Goal: Information Seeking & Learning: Learn about a topic

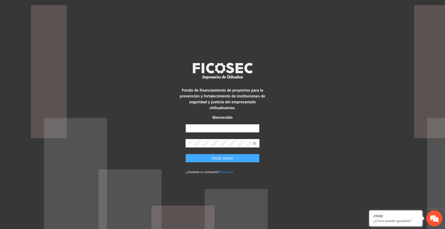
type input "**********"
click at [227, 158] on span "Iniciar sesión" at bounding box center [223, 158] width 22 height 6
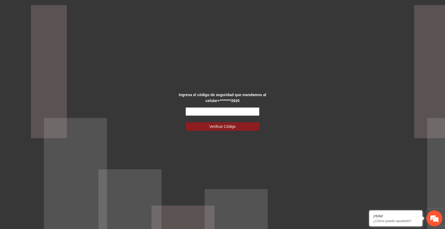
click at [240, 109] on input "text" at bounding box center [223, 111] width 74 height 9
type input "******"
click at [186, 122] on button "Verificar Código" at bounding box center [223, 126] width 74 height 9
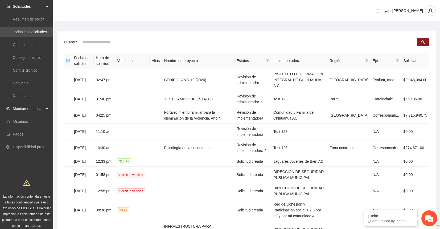
click at [19, 107] on span "Monitoreo de proyectos" at bounding box center [28, 108] width 31 height 11
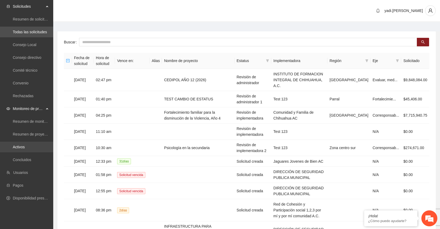
click at [20, 148] on link "Activos" at bounding box center [19, 147] width 12 height 4
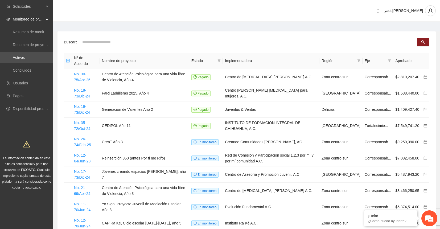
click at [87, 41] on input "text" at bounding box center [248, 42] width 338 height 9
type input "*******"
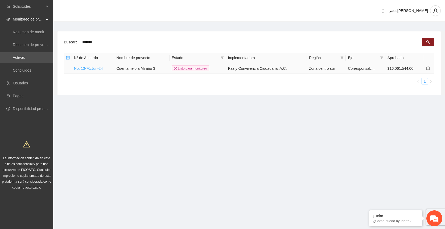
click at [84, 68] on link "No. 13-70/Jun-24" at bounding box center [88, 68] width 29 height 4
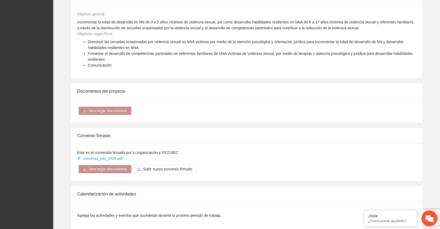
scroll to position [564, 0]
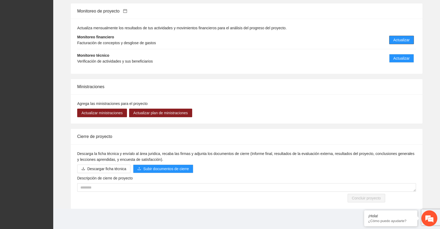
click at [401, 38] on span "Actualizar" at bounding box center [401, 40] width 16 height 6
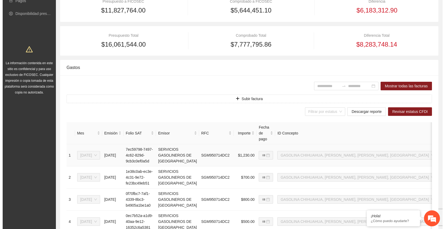
scroll to position [100, 0]
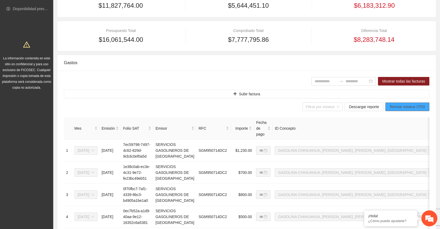
click at [411, 108] on span "Revisar estatus CFDI" at bounding box center [407, 107] width 35 height 6
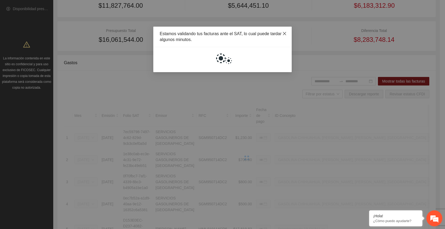
click at [285, 34] on icon "close" at bounding box center [284, 33] width 4 height 4
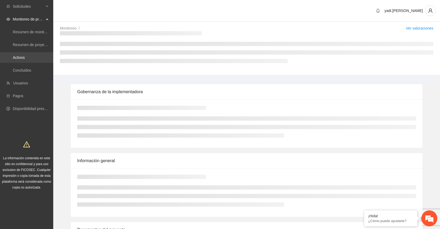
click at [17, 58] on link "Activos" at bounding box center [19, 57] width 12 height 4
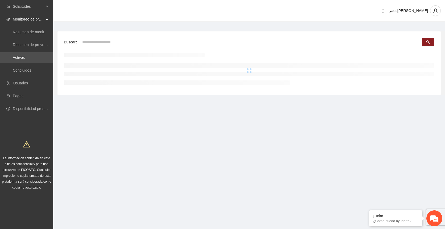
click at [137, 43] on input "text" at bounding box center [250, 42] width 343 height 9
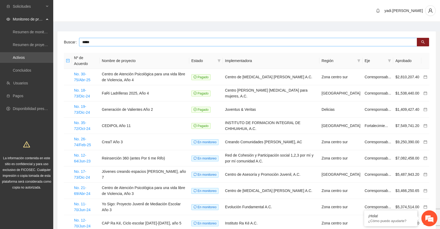
type input "*****"
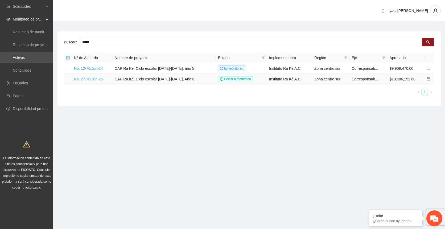
click at [99, 77] on link "No. 27-76/Jun-25" at bounding box center [88, 79] width 29 height 4
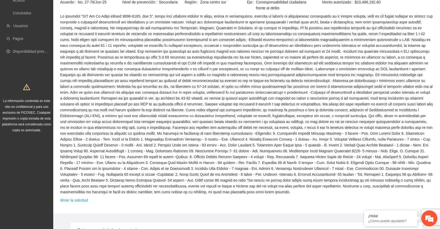
scroll to position [200, 0]
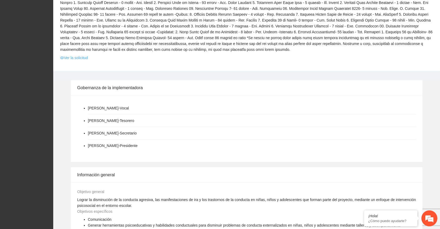
click at [85, 56] on link "Ver la solicitud" at bounding box center [74, 58] width 28 height 6
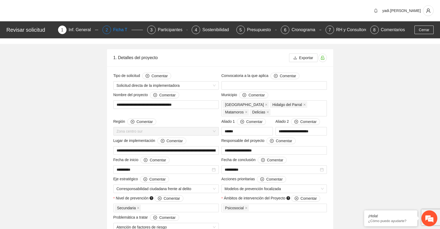
click at [114, 26] on div "Ficha T" at bounding box center [122, 30] width 18 height 9
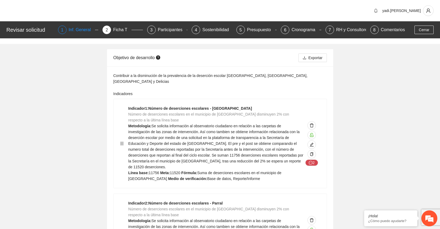
click at [81, 29] on div "Inf. General" at bounding box center [82, 30] width 27 height 9
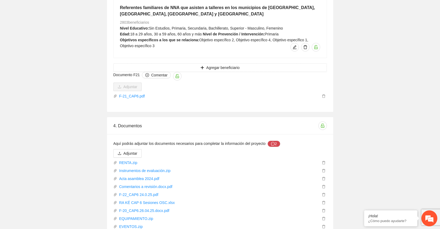
scroll to position [6083, 0]
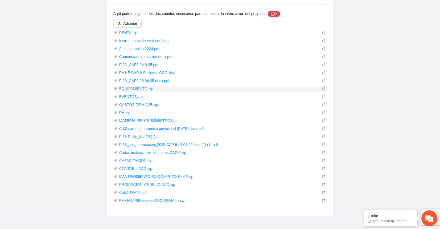
click at [138, 86] on link "EQUIPAMIENTO.zip" at bounding box center [218, 89] width 203 height 6
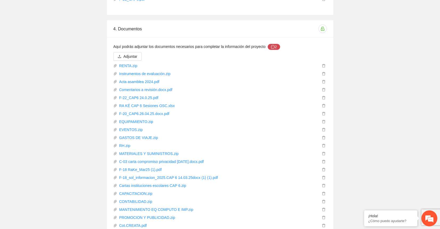
scroll to position [6016, 0]
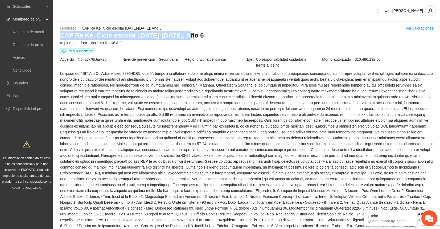
drag, startPoint x: 187, startPoint y: 34, endPoint x: 59, endPoint y: 38, distance: 128.7
click at [59, 38] on div "Monitoreo / CAP Ra Ké, Ciclo escolar [DATE]-[DATE], Año 6 / Ver valoraciones CA…" at bounding box center [246, 147] width 387 height 245
copy h3 "CAP Ra Ké, Ciclo escolar [DATE]-[DATE], Año 6"
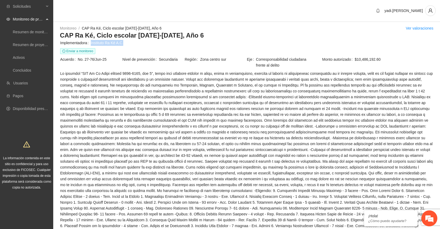
drag, startPoint x: 122, startPoint y: 43, endPoint x: 91, endPoint y: 44, distance: 31.1
click at [91, 44] on span "Instituto Ra Ké A.C." at bounding box center [262, 43] width 342 height 6
copy span "Instituto Ra Ké A.C."
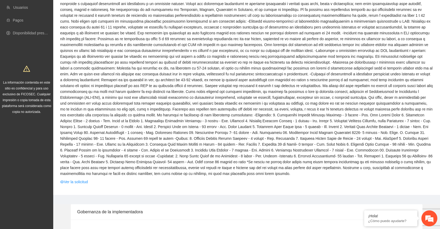
scroll to position [166, 0]
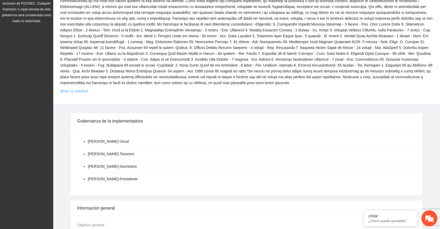
click at [85, 90] on link "Ver la solicitud" at bounding box center [74, 91] width 28 height 6
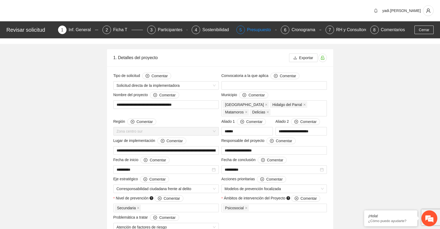
click at [247, 29] on div "Presupuesto" at bounding box center [261, 30] width 28 height 9
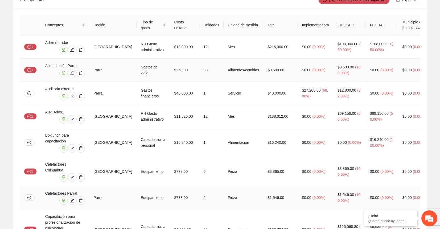
scroll to position [33, 0]
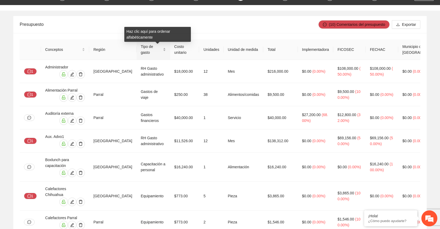
click at [152, 49] on span "Tipo de gasto" at bounding box center [151, 50] width 21 height 12
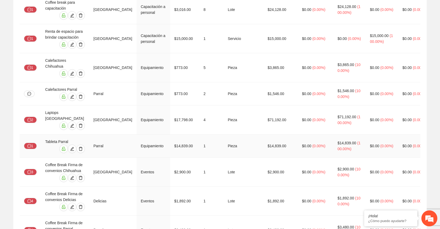
scroll to position [266, 0]
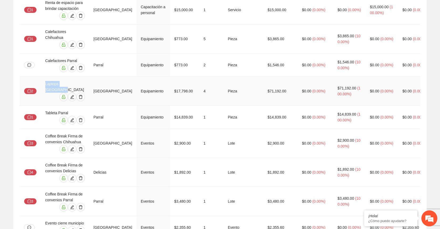
drag, startPoint x: 78, startPoint y: 42, endPoint x: 45, endPoint y: 41, distance: 33.0
click at [45, 77] on td "Laptops [GEOGRAPHIC_DATA]" at bounding box center [65, 91] width 48 height 29
copy div "Laptops [GEOGRAPHIC_DATA]"
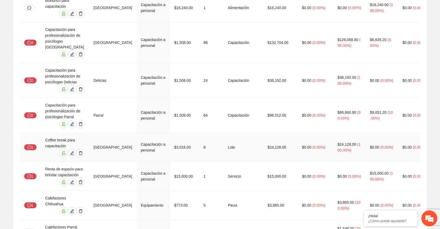
scroll to position [0, 0]
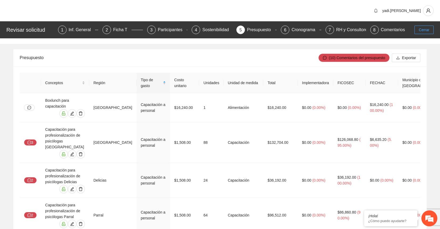
click at [430, 31] on button "Cerrar" at bounding box center [424, 30] width 19 height 9
